Goal: Information Seeking & Learning: Learn about a topic

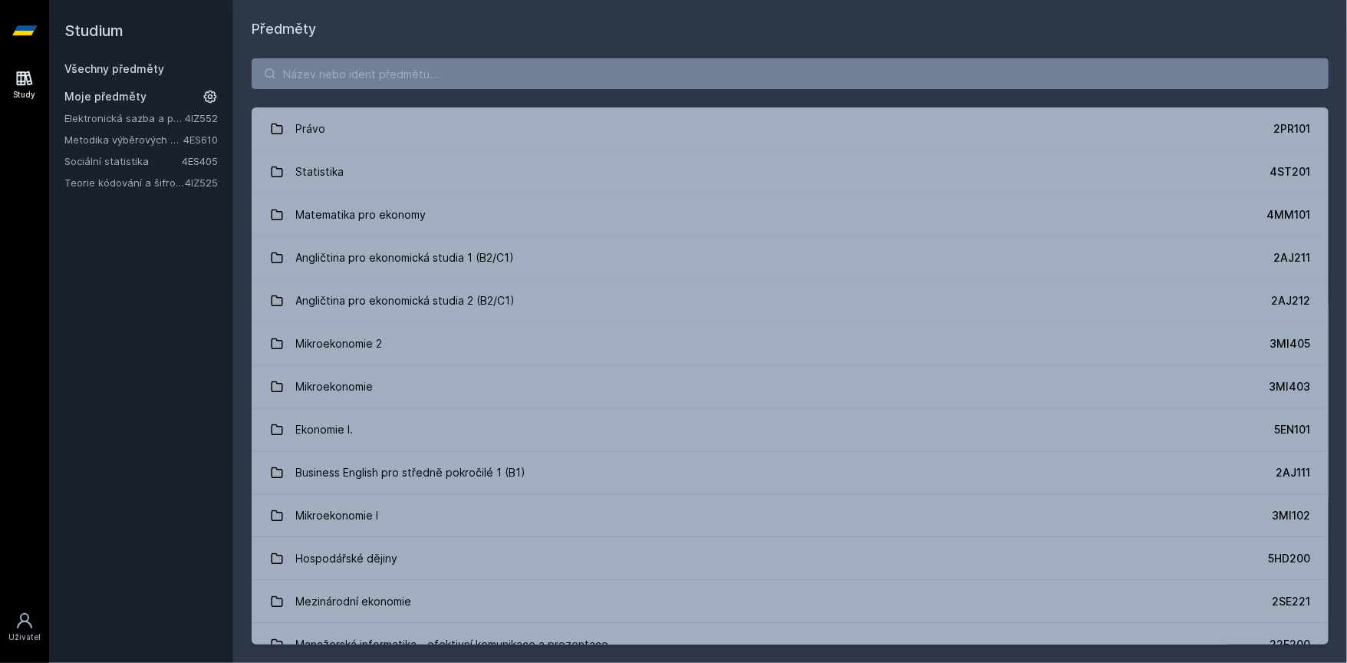
click at [107, 180] on link "Teorie kódování a šifrování" at bounding box center [124, 182] width 120 height 15
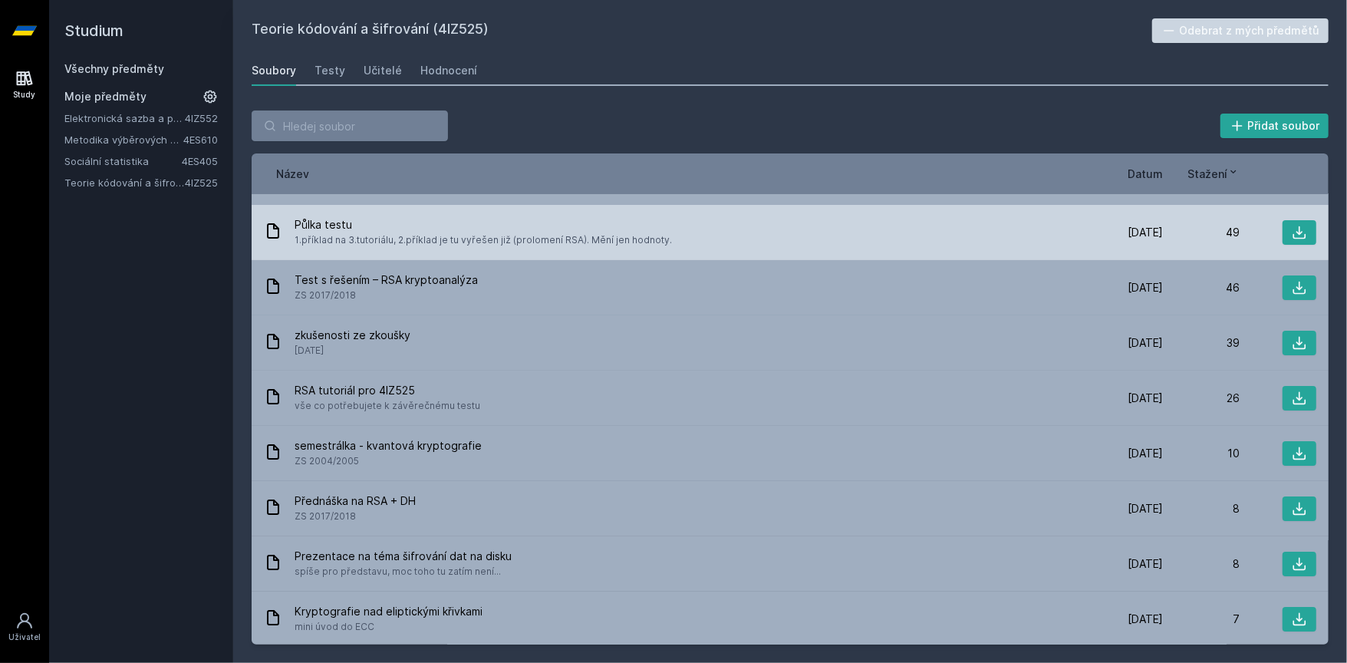
scroll to position [46, 0]
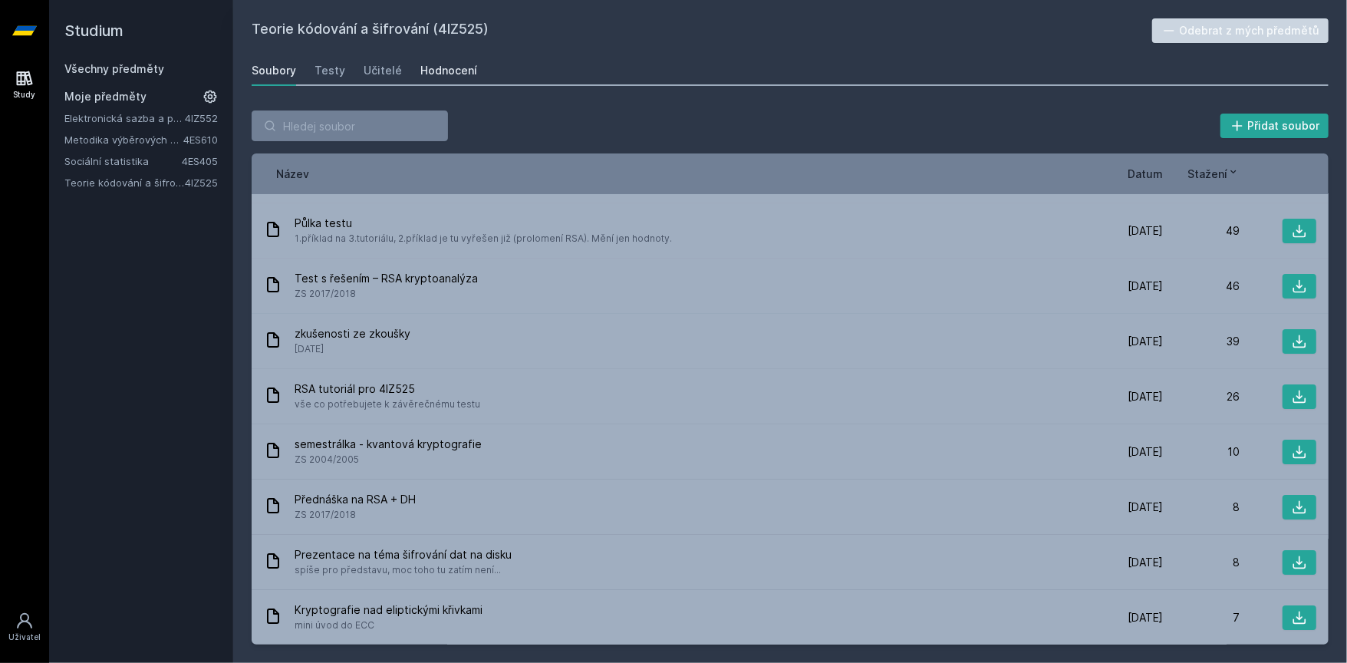
click at [427, 70] on div "Hodnocení" at bounding box center [448, 70] width 57 height 15
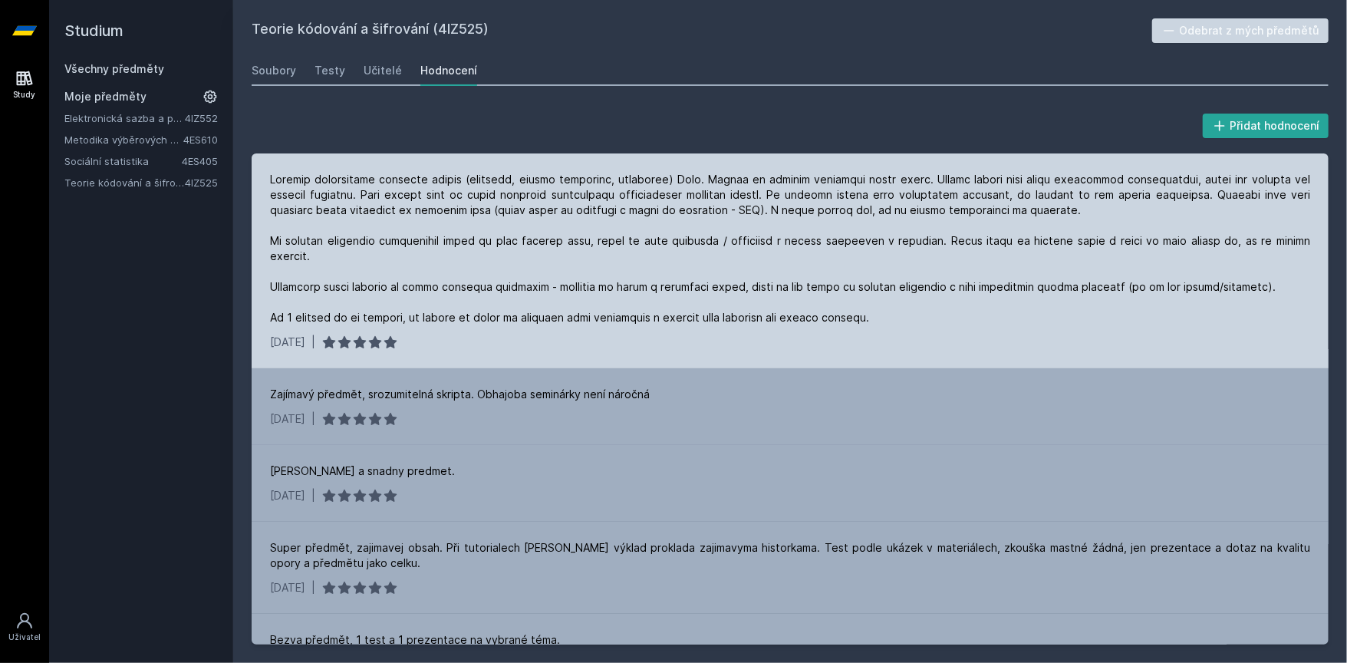
click at [937, 178] on div at bounding box center [790, 248] width 1040 height 153
drag, startPoint x: 937, startPoint y: 178, endPoint x: 334, endPoint y: 194, distance: 603.3
click at [334, 194] on div at bounding box center [790, 248] width 1040 height 153
click at [364, 192] on div at bounding box center [790, 248] width 1040 height 153
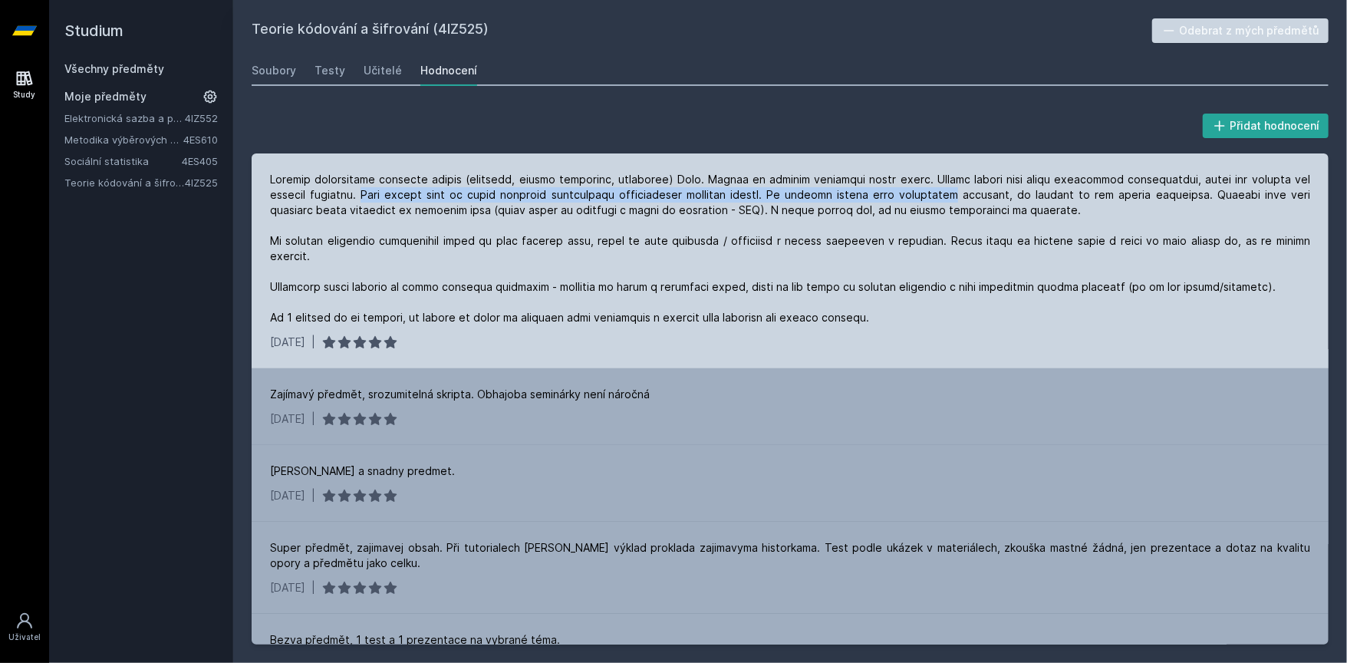
drag, startPoint x: 364, startPoint y: 192, endPoint x: 941, endPoint y: 196, distance: 576.2
click at [927, 196] on div at bounding box center [790, 248] width 1040 height 153
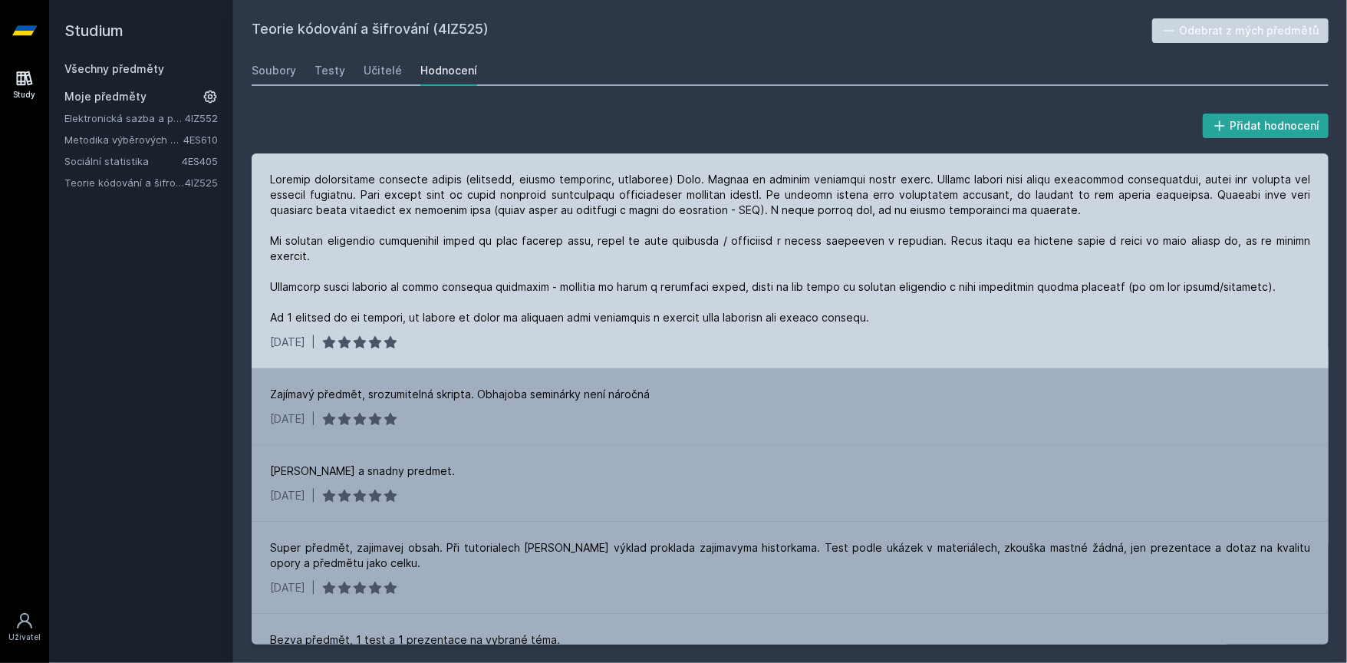
click at [1005, 196] on div at bounding box center [790, 248] width 1040 height 153
drag, startPoint x: 1005, startPoint y: 196, endPoint x: 1204, endPoint y: 201, distance: 198.8
click at [1204, 201] on div at bounding box center [790, 248] width 1040 height 153
click at [1190, 193] on div at bounding box center [790, 248] width 1040 height 153
drag, startPoint x: 1204, startPoint y: 193, endPoint x: 423, endPoint y: 207, distance: 781.2
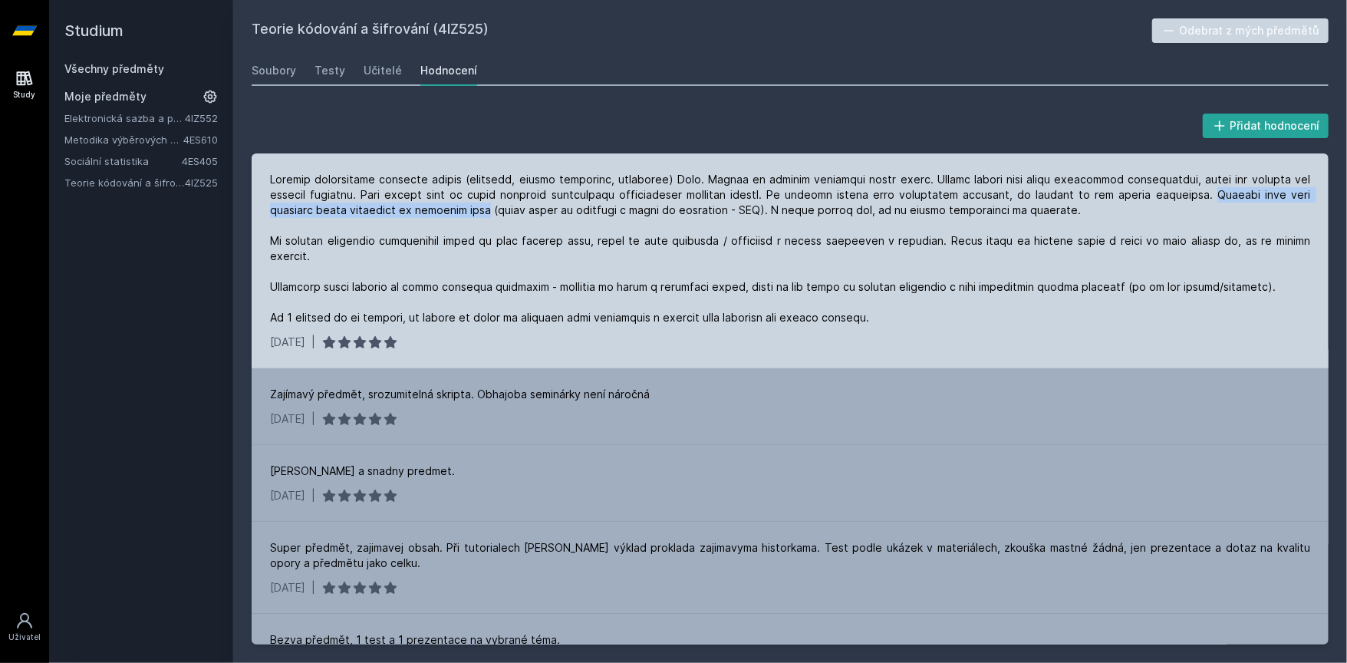
click at [423, 207] on div at bounding box center [790, 248] width 1040 height 153
click at [463, 209] on div at bounding box center [790, 248] width 1040 height 153
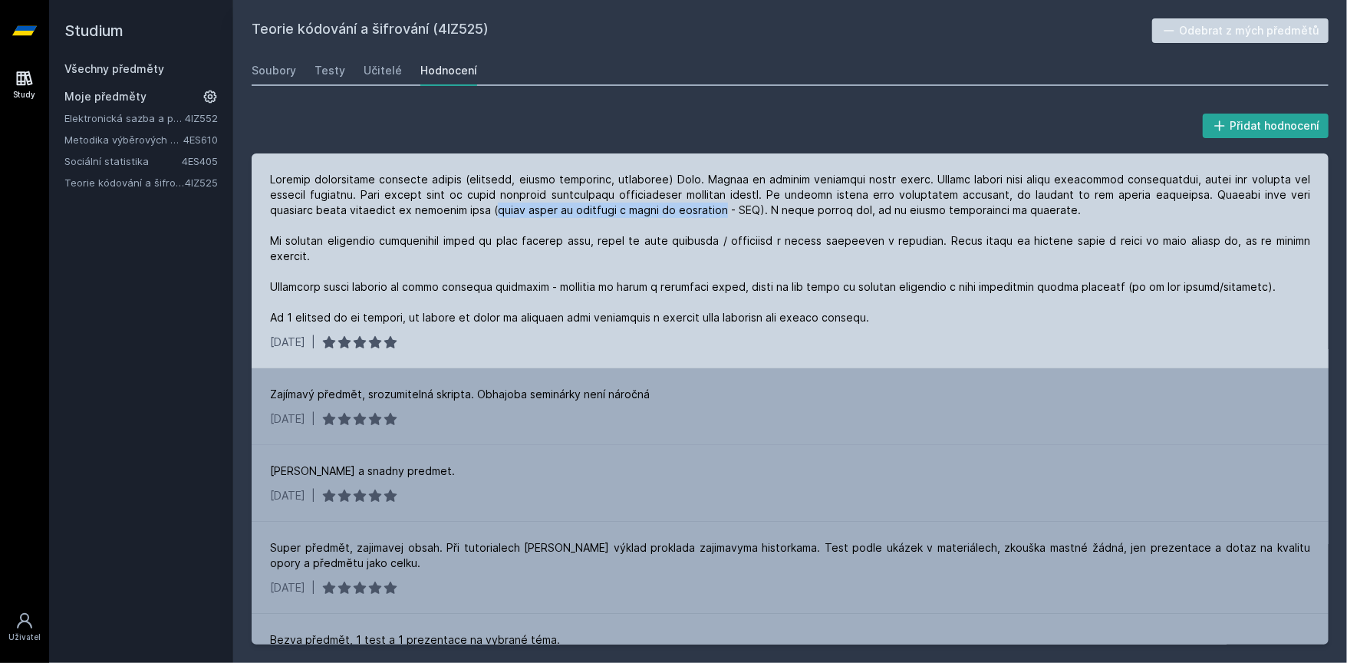
drag, startPoint x: 463, startPoint y: 209, endPoint x: 658, endPoint y: 213, distance: 195.7
click at [658, 213] on div at bounding box center [790, 248] width 1040 height 153
click at [720, 210] on div at bounding box center [790, 248] width 1040 height 153
drag, startPoint x: 720, startPoint y: 210, endPoint x: 823, endPoint y: 215, distance: 102.9
click at [823, 215] on div at bounding box center [790, 248] width 1040 height 153
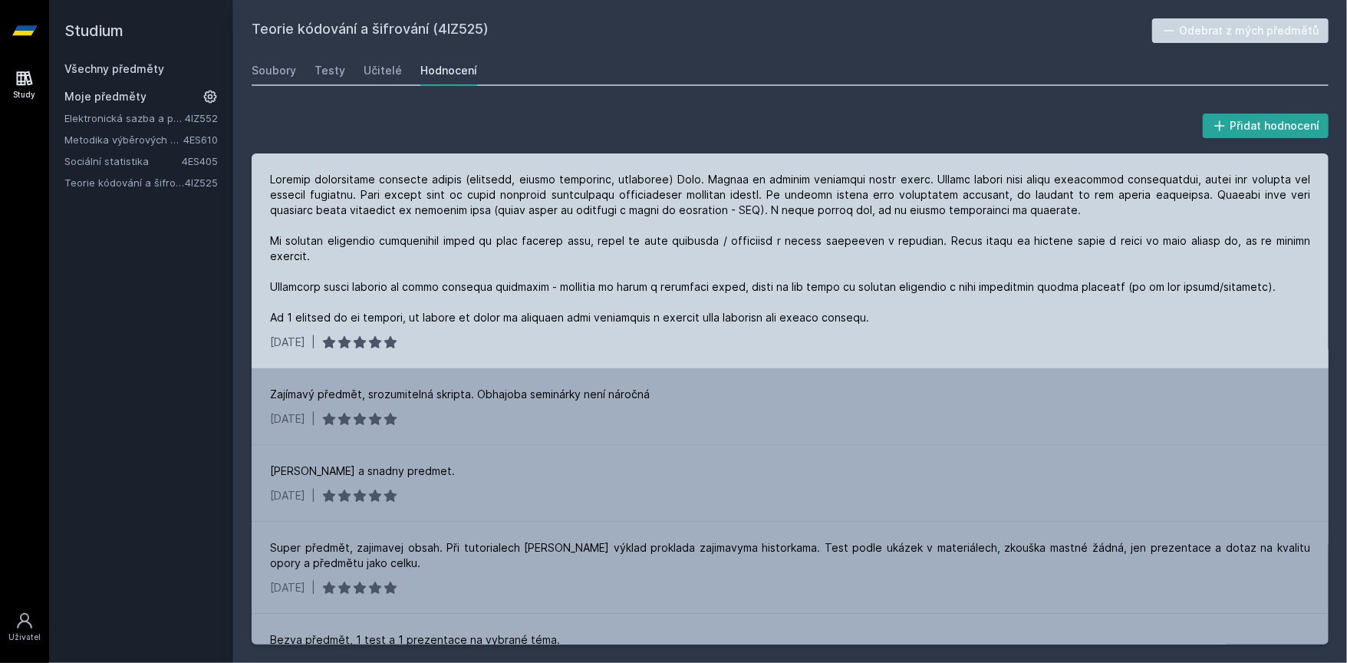
click at [842, 213] on div at bounding box center [790, 248] width 1040 height 153
click at [816, 212] on div at bounding box center [790, 248] width 1040 height 153
drag, startPoint x: 816, startPoint y: 212, endPoint x: 941, endPoint y: 219, distance: 125.3
click at [941, 219] on div at bounding box center [790, 248] width 1040 height 153
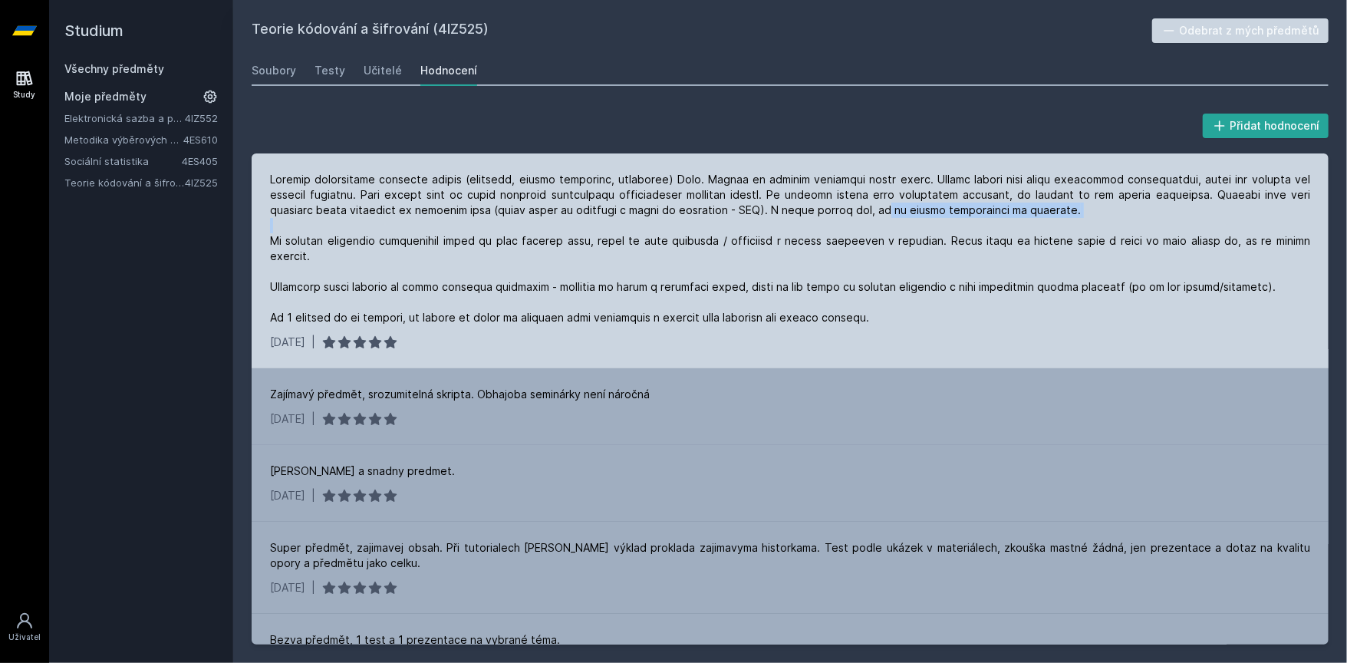
click at [972, 213] on div at bounding box center [790, 248] width 1040 height 153
drag, startPoint x: 972, startPoint y: 213, endPoint x: 717, endPoint y: 209, distance: 255.5
click at [717, 209] on div at bounding box center [790, 248] width 1040 height 153
drag, startPoint x: 717, startPoint y: 209, endPoint x: 945, endPoint y: 210, distance: 228.7
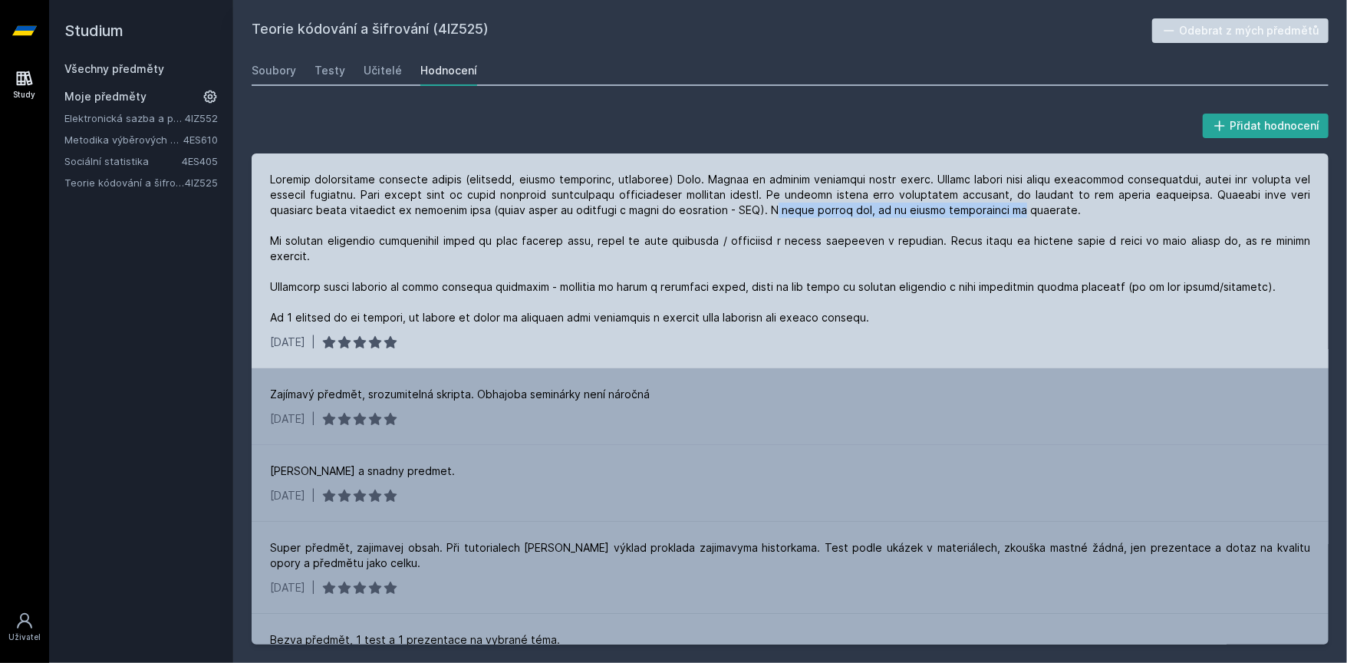
click at [945, 211] on div at bounding box center [790, 248] width 1040 height 153
click at [945, 210] on div at bounding box center [790, 248] width 1040 height 153
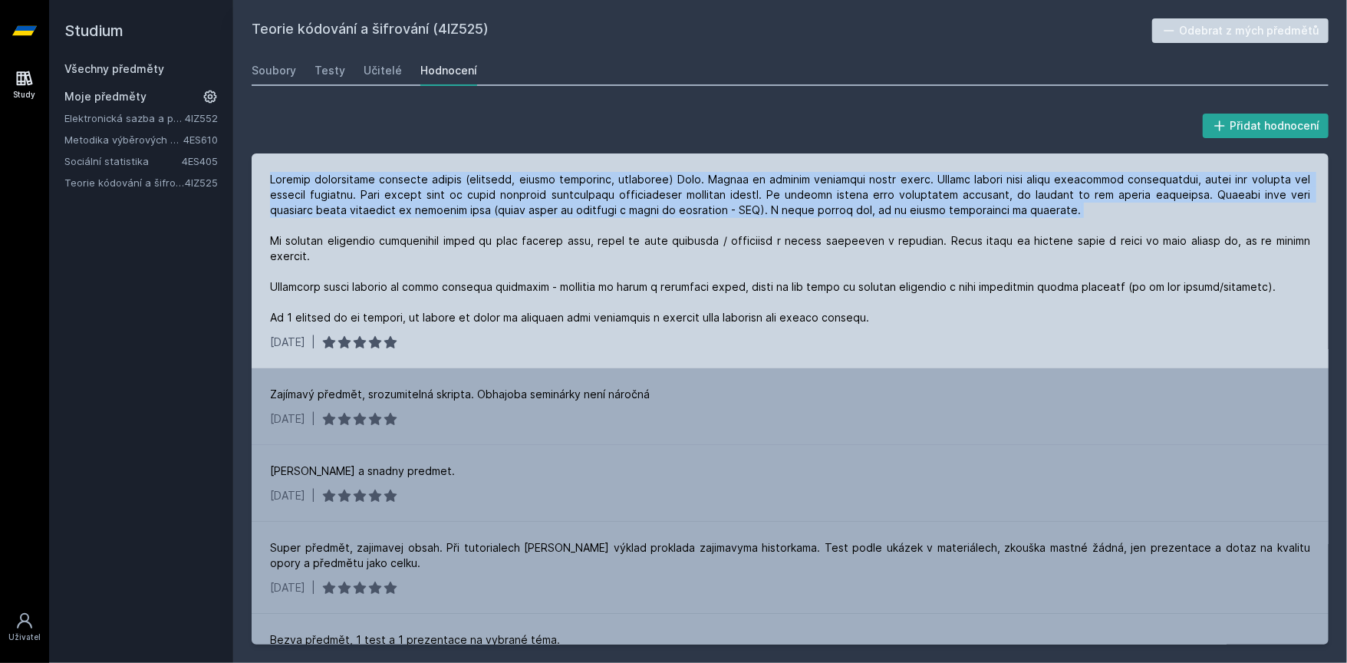
click at [945, 210] on div at bounding box center [790, 248] width 1040 height 153
click at [510, 211] on div at bounding box center [790, 248] width 1040 height 153
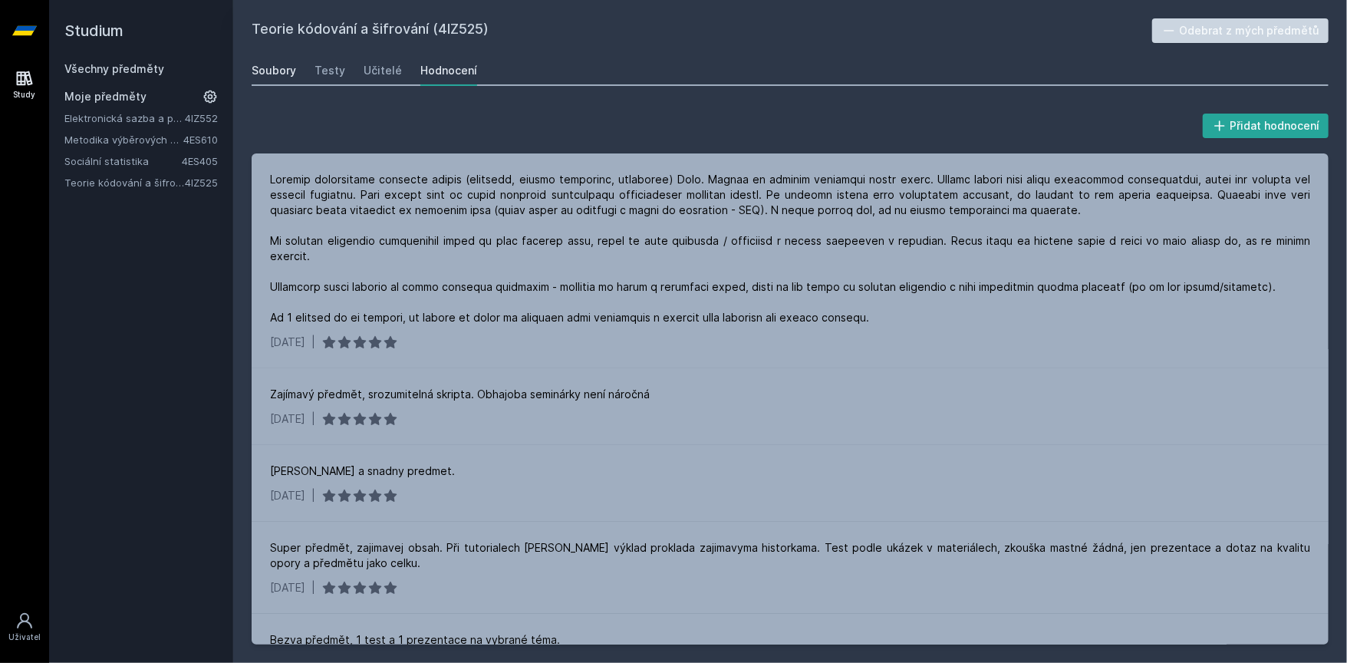
click at [289, 71] on div "Soubory" at bounding box center [274, 70] width 45 height 15
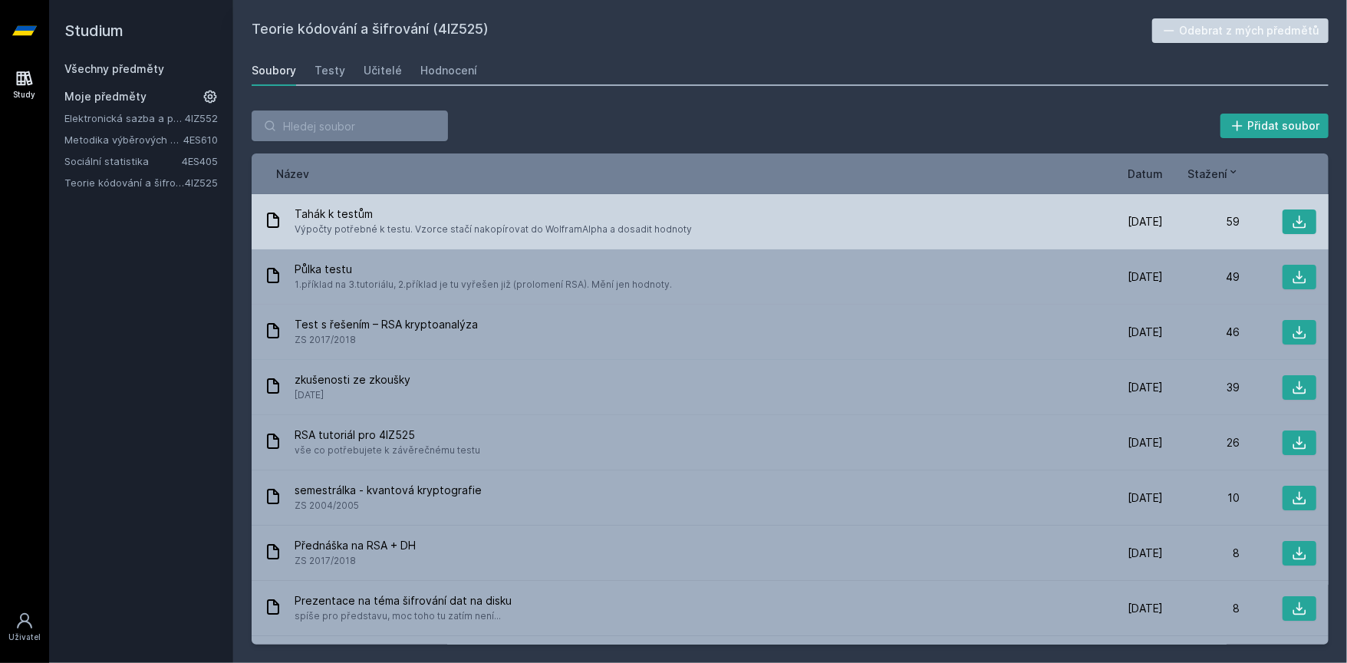
click at [305, 236] on span "Výpočty potřebné k testu. Vzorce stačí nakopírovat do WolframAlpha a dosadit ho…" at bounding box center [493, 229] width 397 height 15
drag, startPoint x: 305, startPoint y: 236, endPoint x: 643, endPoint y: 234, distance: 338.4
click at [641, 234] on span "Výpočty potřebné k testu. Vzorce stačí nakopírovat do WolframAlpha a dosadit ho…" at bounding box center [493, 229] width 397 height 15
click at [647, 233] on span "Výpočty potřebné k testu. Vzorce stačí nakopírovat do WolframAlpha a dosadit ho…" at bounding box center [493, 229] width 397 height 15
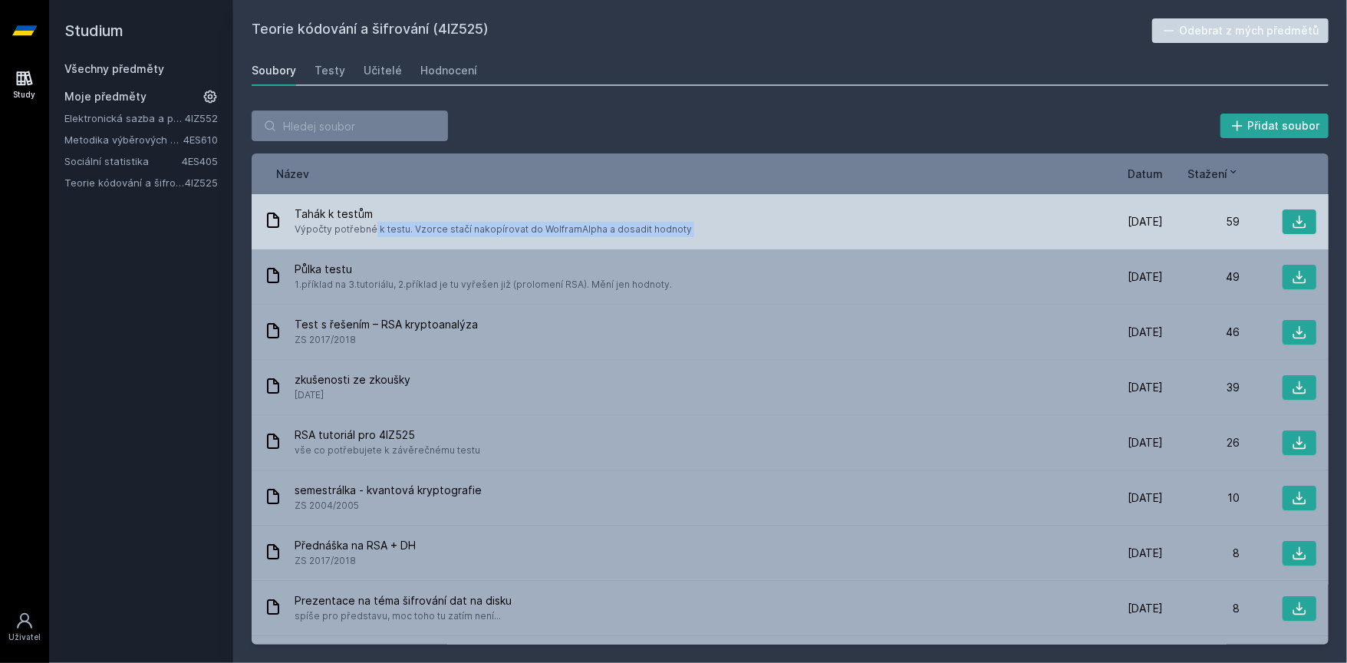
click at [647, 233] on span "Výpočty potřebné k testu. Vzorce stačí nakopírovat do WolframAlpha a dosadit ho…" at bounding box center [493, 229] width 397 height 15
click at [641, 233] on span "Výpočty potřebné k testu. Vzorce stačí nakopírovat do WolframAlpha a dosadit ho…" at bounding box center [493, 229] width 397 height 15
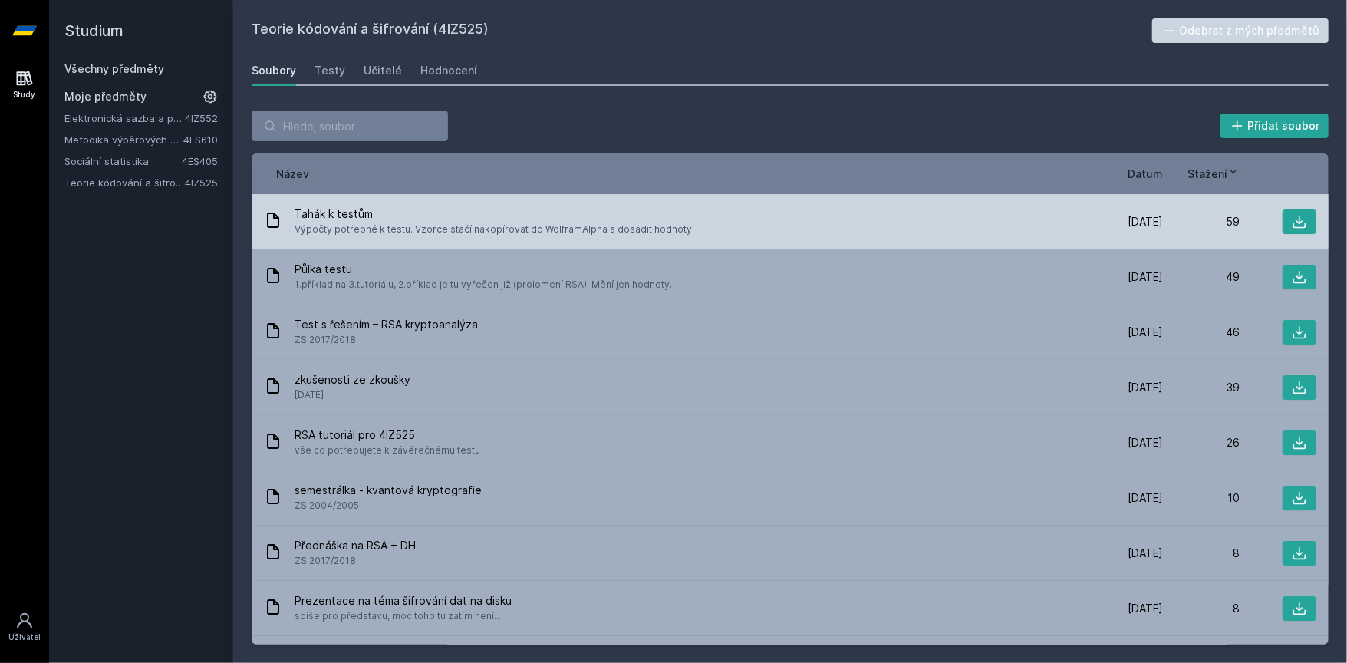
click at [641, 233] on span "Výpočty potřebné k testu. Vzorce stačí nakopírovat do WolframAlpha a dosadit ho…" at bounding box center [493, 229] width 397 height 15
click at [507, 230] on span "Výpočty potřebné k testu. Vzorce stačí nakopírovat do WolframAlpha a dosadit ho…" at bounding box center [493, 229] width 397 height 15
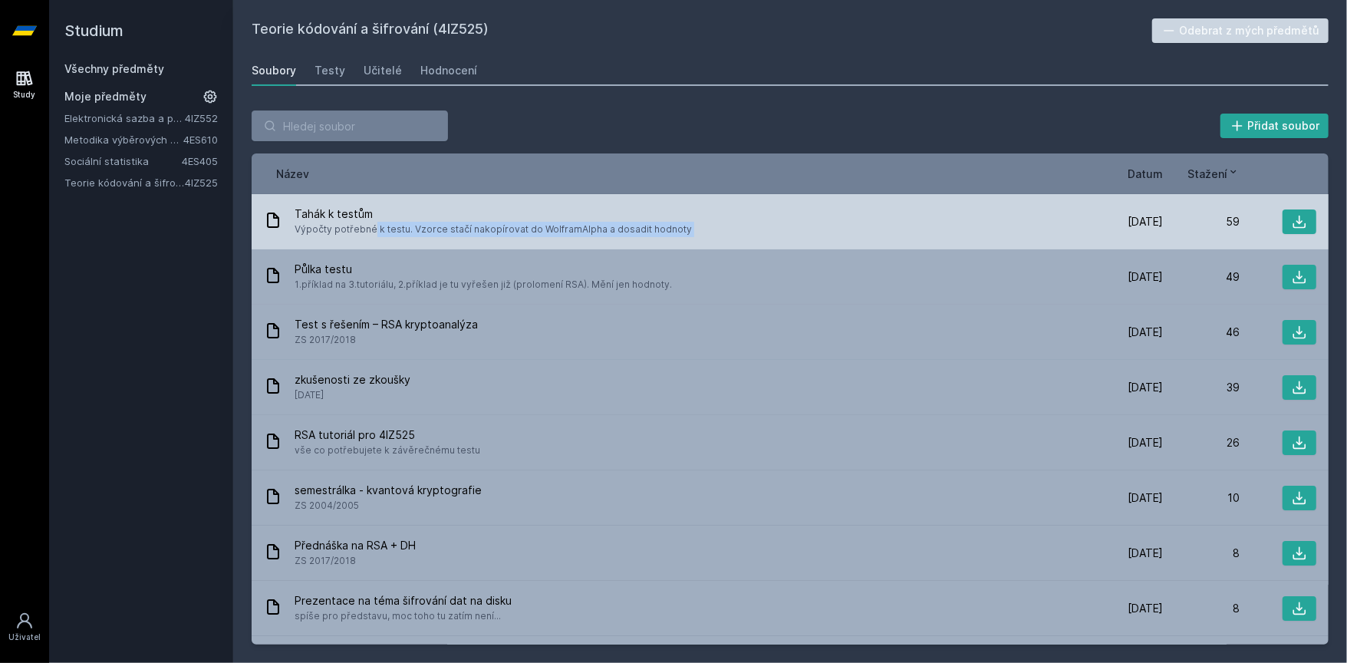
click at [516, 228] on span "Výpočty potřebné k testu. Vzorce stačí nakopírovat do WolframAlpha a dosadit ho…" at bounding box center [493, 229] width 397 height 15
click at [532, 229] on span "Výpočty potřebné k testu. Vzorce stačí nakopírovat do WolframAlpha a dosadit ho…" at bounding box center [493, 229] width 397 height 15
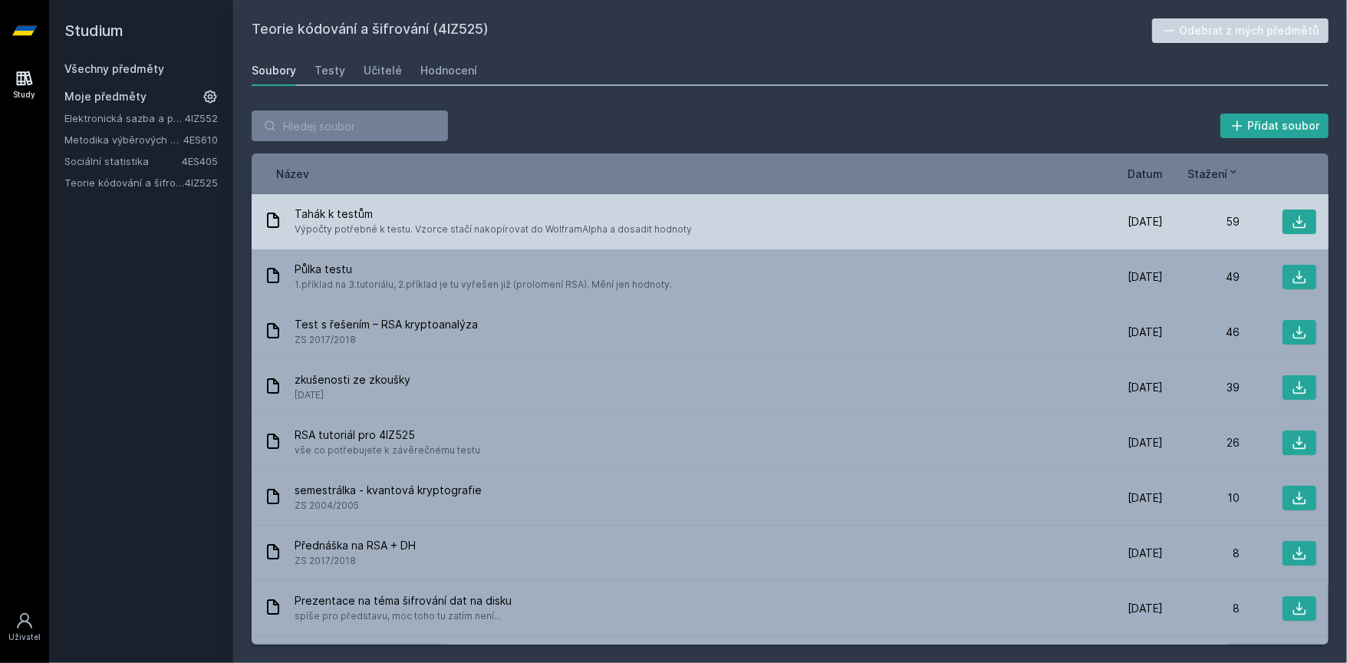
click at [434, 230] on span "Výpočty potřebné k testu. Vzorce stačí nakopírovat do WolframAlpha a dosadit ho…" at bounding box center [493, 229] width 397 height 15
drag, startPoint x: 434, startPoint y: 230, endPoint x: 687, endPoint y: 232, distance: 253.2
click at [686, 232] on div "Tahák k testům Výpočty potřebné k testu. Vzorce stačí nakopírovat do WolframAlp…" at bounding box center [675, 221] width 823 height 31
click at [687, 232] on div "Tahák k testům Výpočty potřebné k testu. Vzorce stačí nakopírovat do WolframAlp…" at bounding box center [675, 221] width 823 height 31
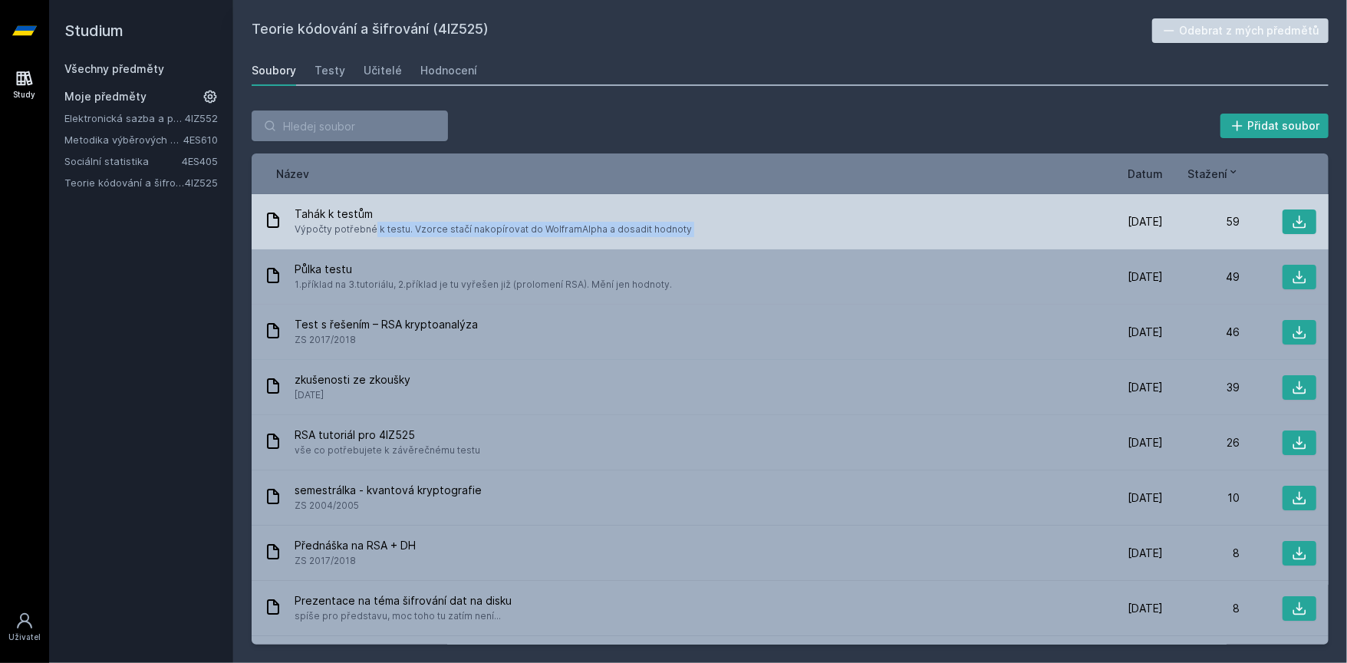
click at [687, 232] on div "Tahák k testům Výpočty potřebné k testu. Vzorce stačí nakopírovat do WolframAlp…" at bounding box center [675, 221] width 823 height 31
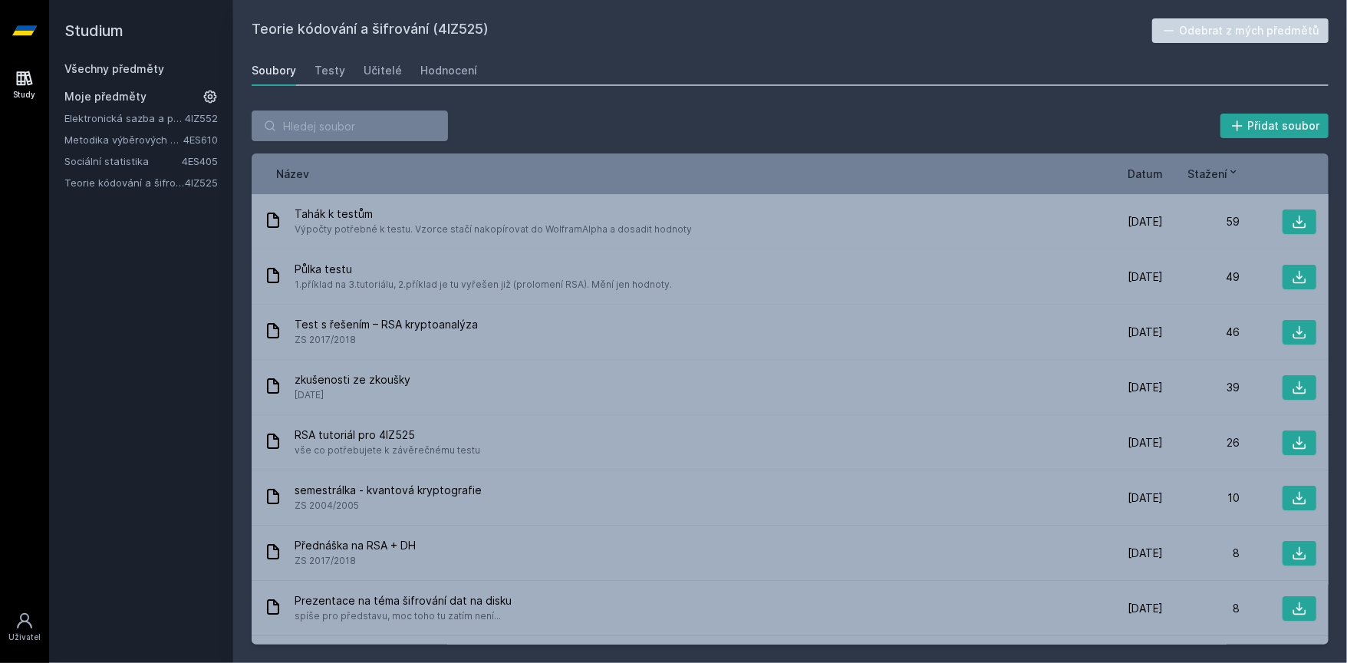
click at [549, 81] on div "Soubory Testy Učitelé Hodnocení" at bounding box center [790, 70] width 1077 height 31
